Goal: Book appointment/travel/reservation

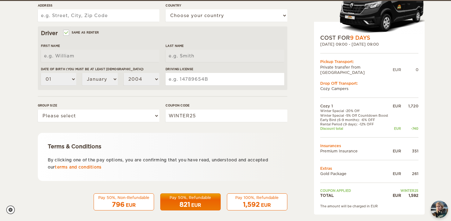
scroll to position [178, 0]
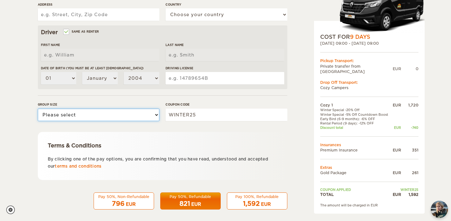
click at [49, 114] on select "Please select 1 2" at bounding box center [99, 115] width 122 height 12
select select "2"
click at [38, 109] on select "Please select 1 2" at bounding box center [99, 115] width 122 height 12
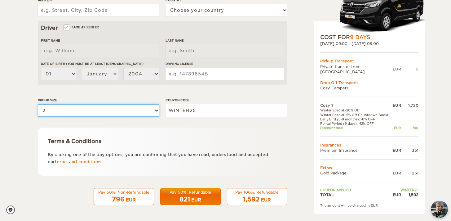
click at [48, 106] on select "Please select 1 2" at bounding box center [99, 110] width 122 height 12
click at [38, 104] on select "Please select 1 2" at bounding box center [99, 110] width 122 height 12
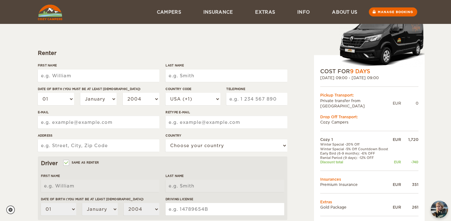
scroll to position [0, 0]
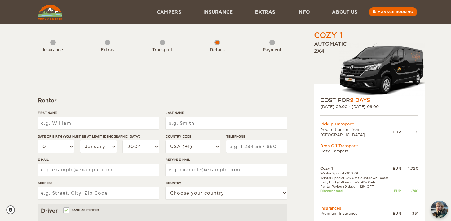
click at [379, 18] on div "Manage booking" at bounding box center [393, 12] width 48 height 24
click at [385, 8] on link "Manage booking" at bounding box center [393, 11] width 50 height 9
select select "2"
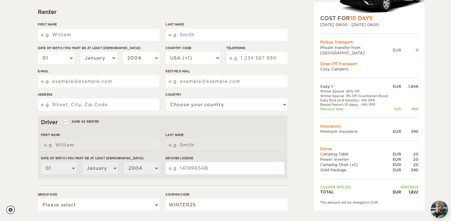
scroll to position [89, 0]
